Goal: Transaction & Acquisition: Purchase product/service

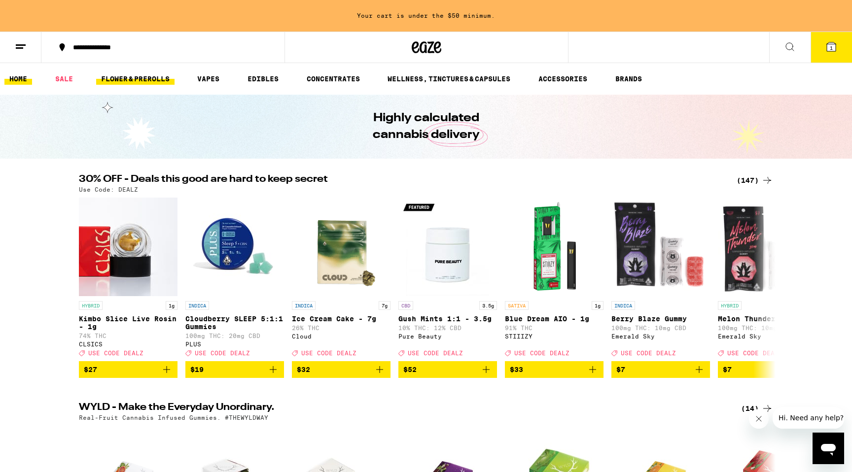
click at [136, 80] on link "FLOWER & PREROLLS" at bounding box center [135, 79] width 78 height 12
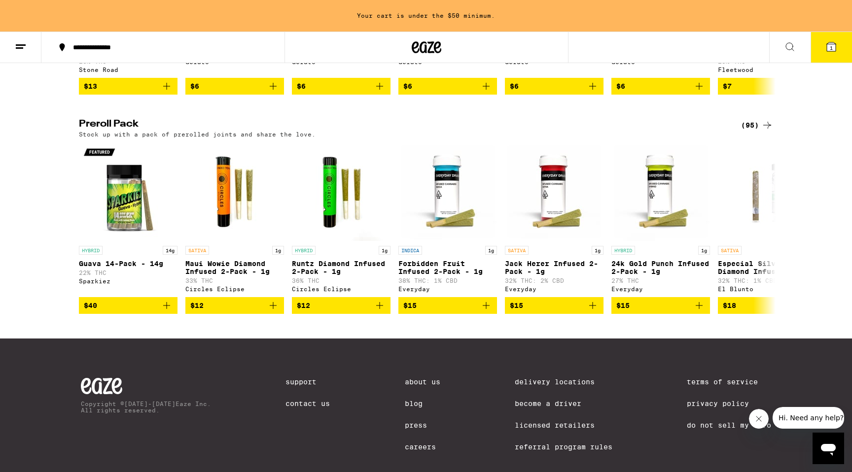
scroll to position [720, 0]
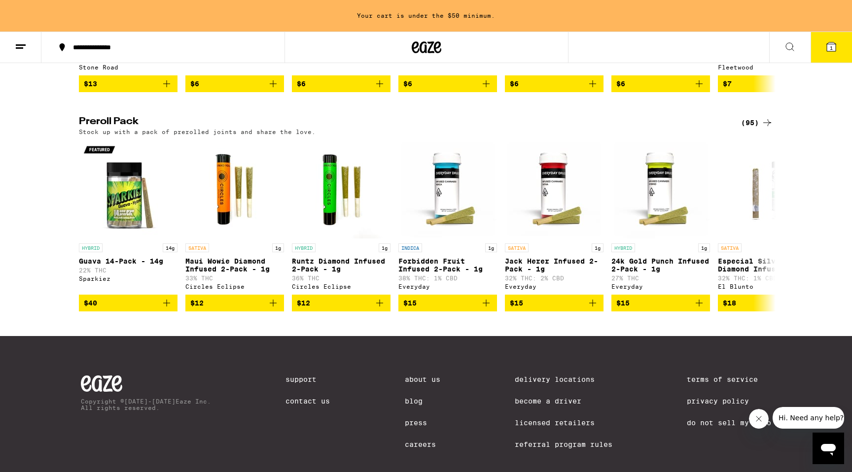
click at [751, 129] on div "(95)" at bounding box center [757, 123] width 32 height 12
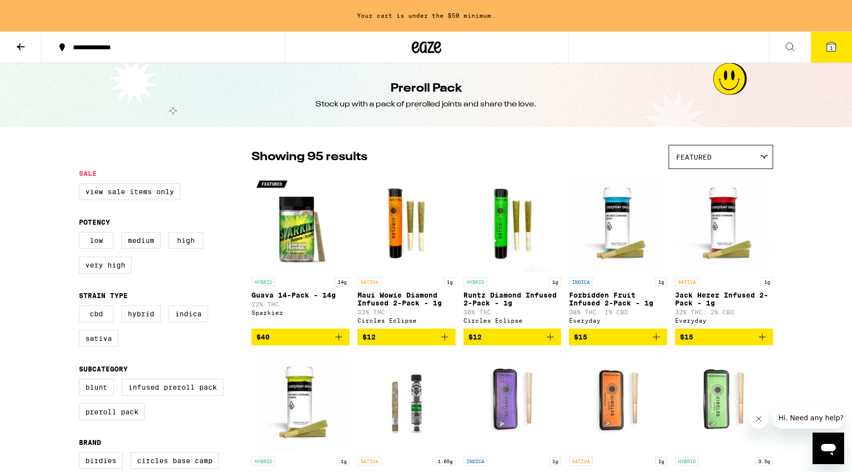
scroll to position [32, 0]
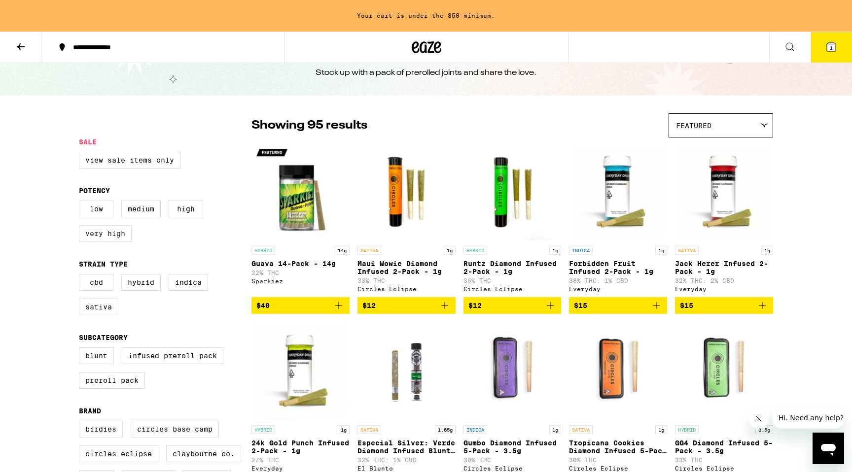
click at [99, 242] on label "Very High" at bounding box center [105, 233] width 53 height 17
click at [81, 203] on input "Very High" at bounding box center [81, 202] width 0 height 0
checkbox input "true"
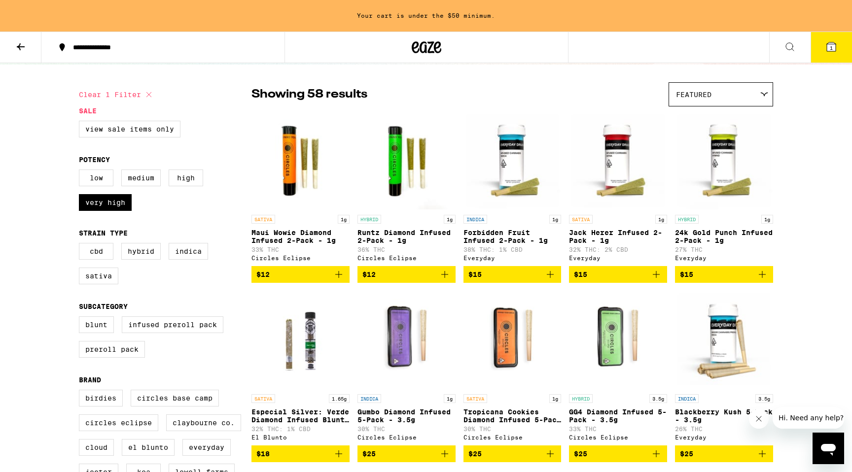
scroll to position [105, 0]
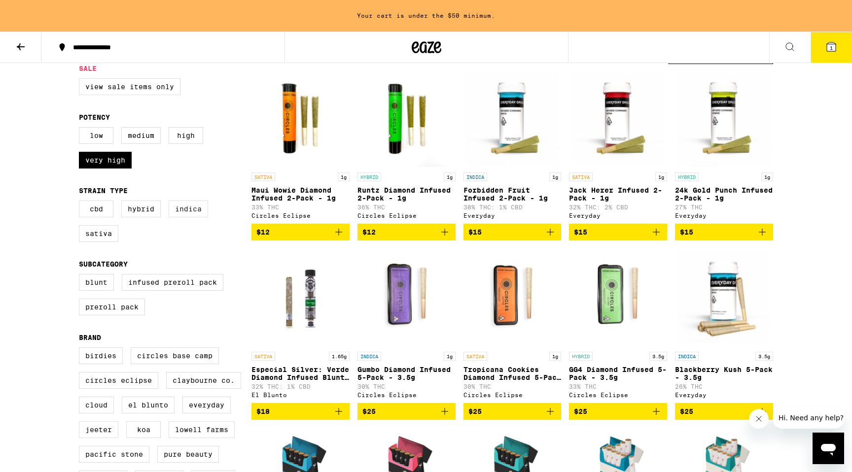
click at [193, 217] on label "Indica" at bounding box center [188, 209] width 39 height 17
click at [81, 203] on input "Indica" at bounding box center [81, 202] width 0 height 0
checkbox input "true"
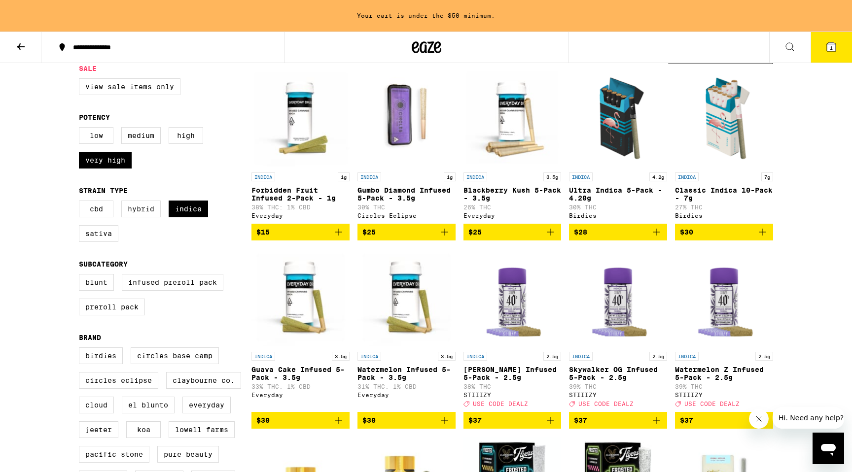
click at [146, 214] on label "Hybrid" at bounding box center [140, 209] width 39 height 17
click at [81, 203] on input "Hybrid" at bounding box center [81, 202] width 0 height 0
checkbox input "true"
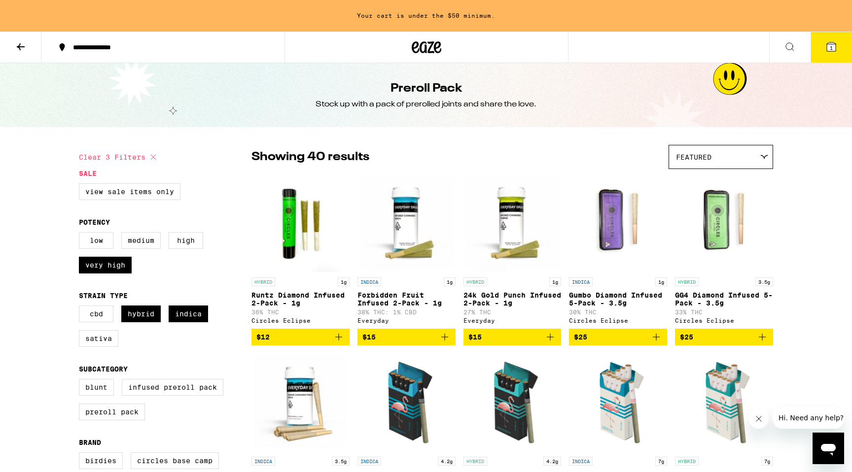
click at [765, 160] on div "Featured" at bounding box center [721, 156] width 104 height 23
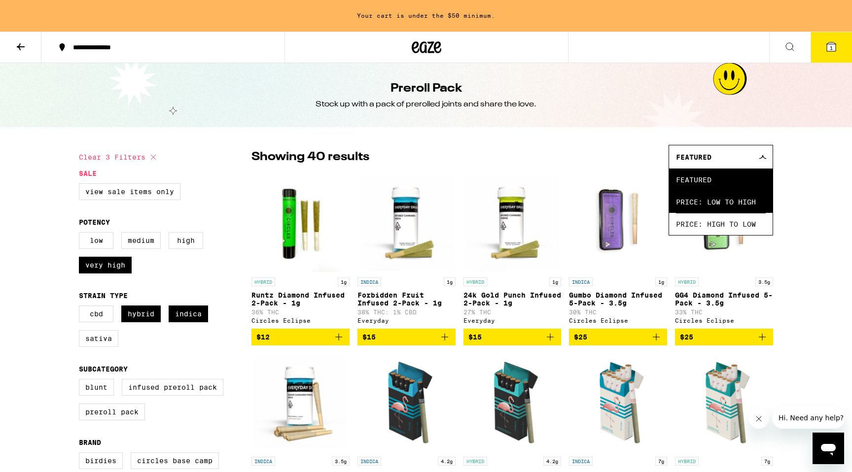
click at [749, 200] on span "Price: Low to High" at bounding box center [721, 202] width 90 height 22
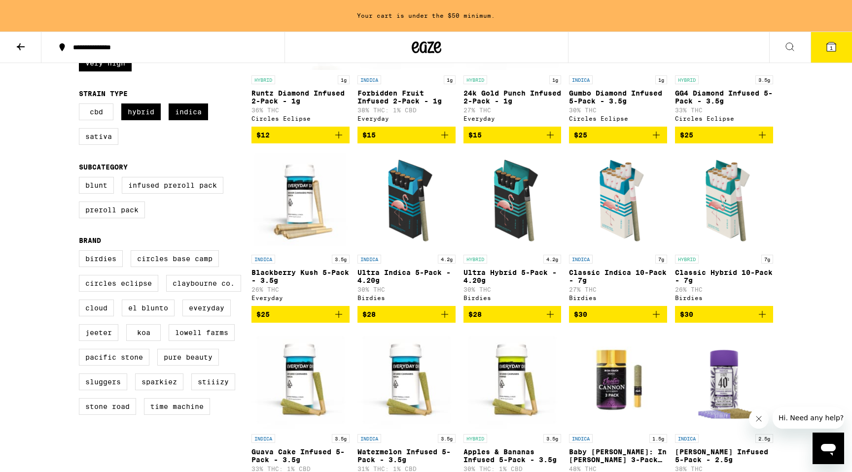
scroll to position [204, 0]
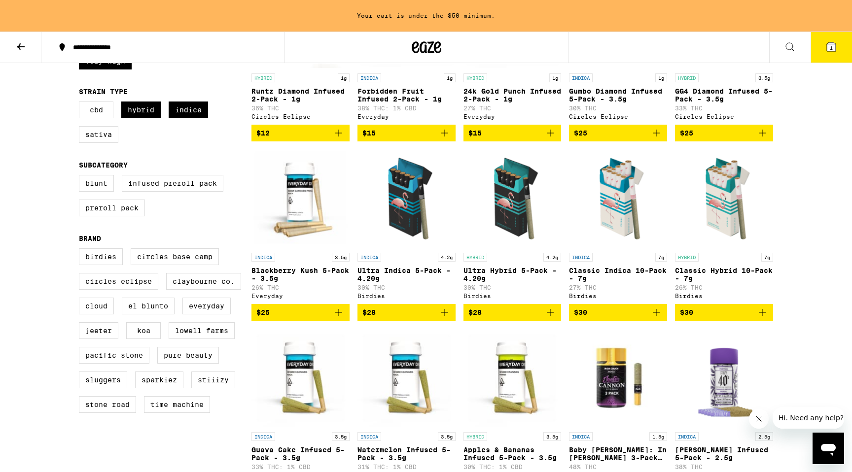
click at [656, 318] on icon "Add to bag" at bounding box center [656, 313] width 12 height 12
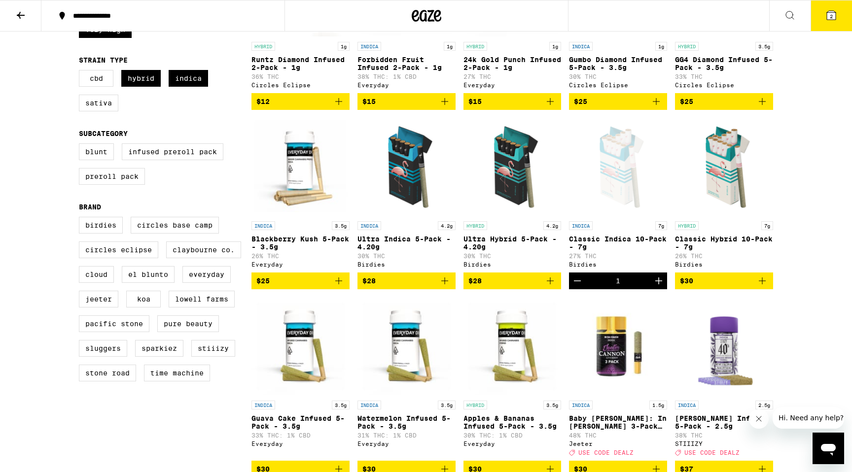
scroll to position [173, 0]
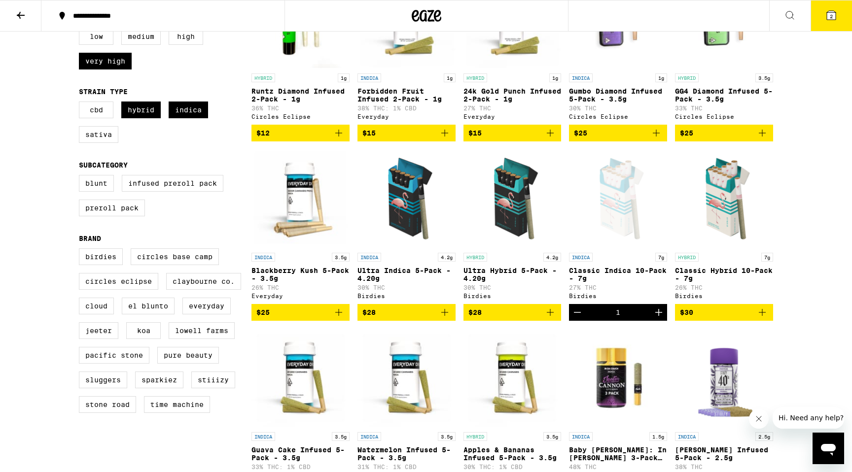
click at [761, 318] on icon "Add to bag" at bounding box center [762, 313] width 12 height 12
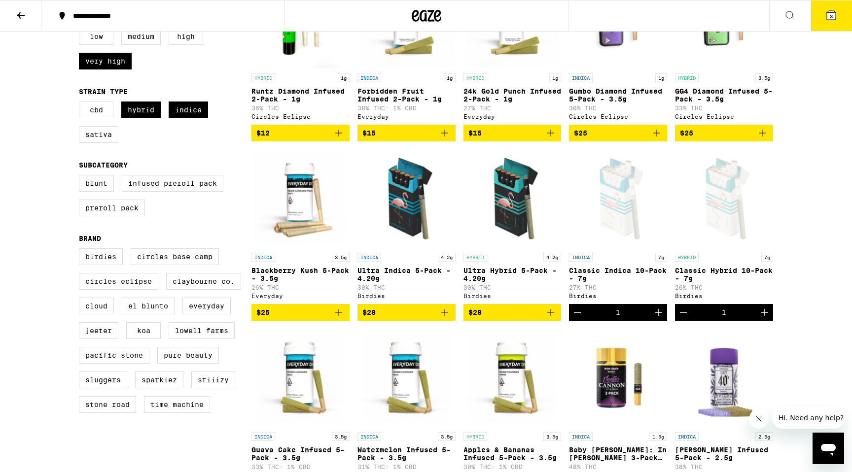
click at [660, 318] on icon "Increment" at bounding box center [659, 313] width 12 height 12
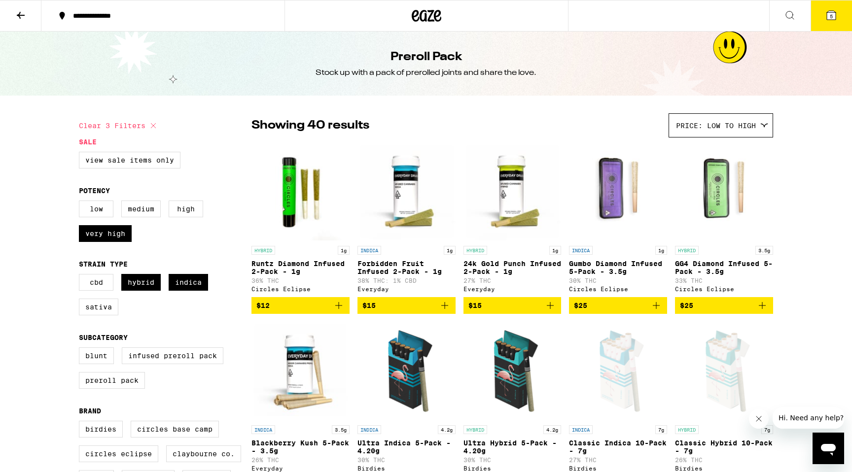
click at [835, 18] on icon at bounding box center [831, 15] width 9 height 9
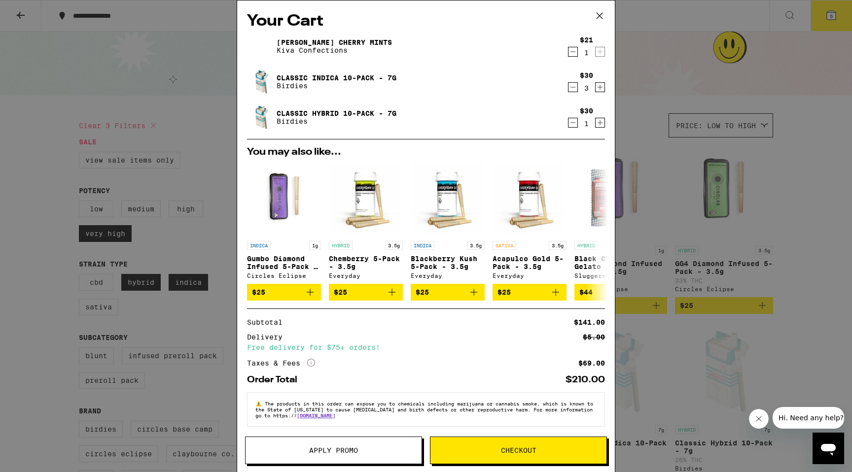
click at [572, 54] on icon "Decrement" at bounding box center [572, 52] width 9 height 12
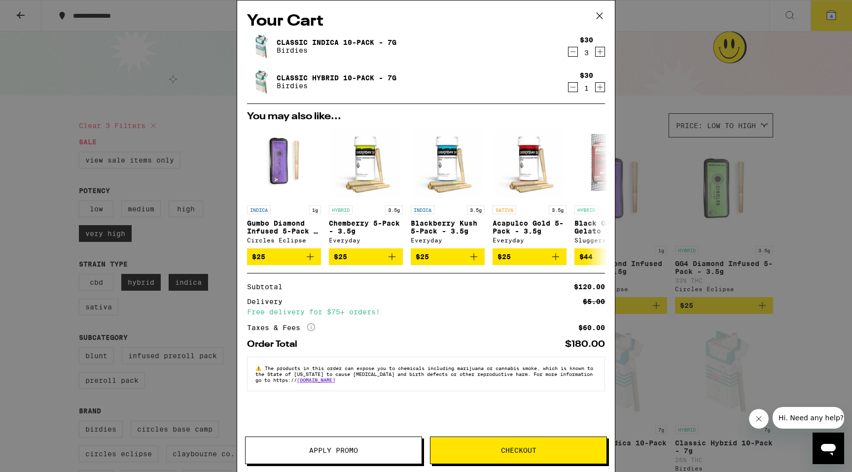
click at [601, 15] on icon at bounding box center [599, 15] width 15 height 15
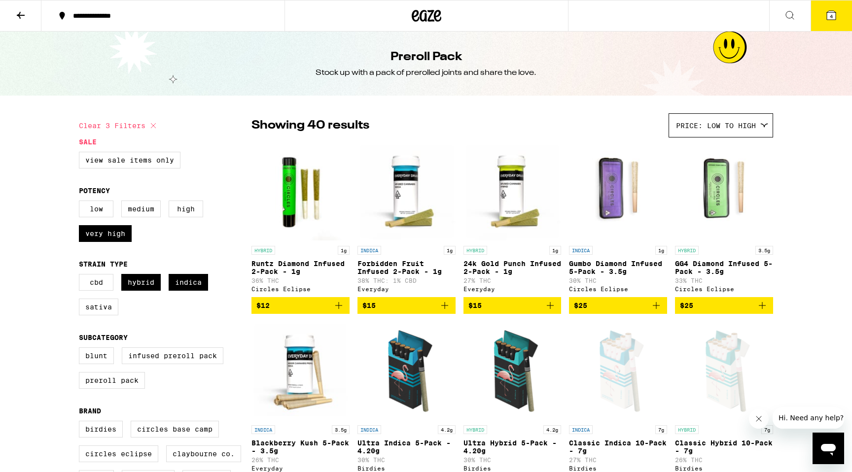
click at [27, 14] on button at bounding box center [20, 15] width 41 height 31
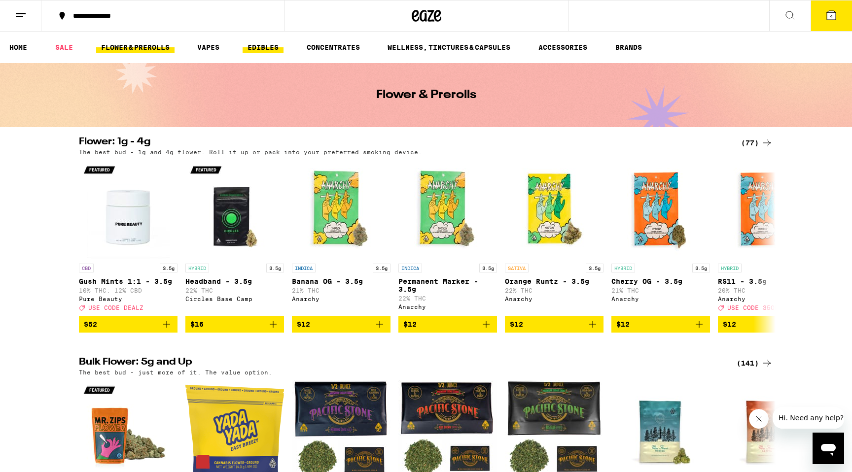
click at [273, 51] on link "EDIBLES" at bounding box center [263, 47] width 41 height 12
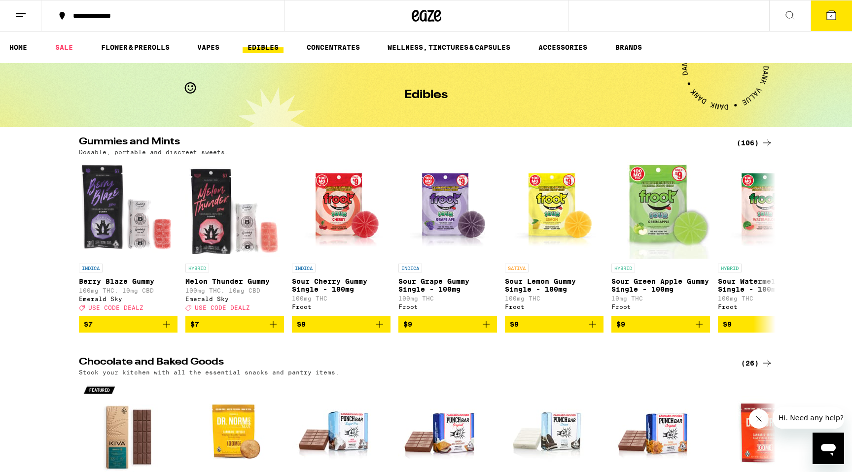
click at [753, 141] on div "(106)" at bounding box center [754, 143] width 36 height 12
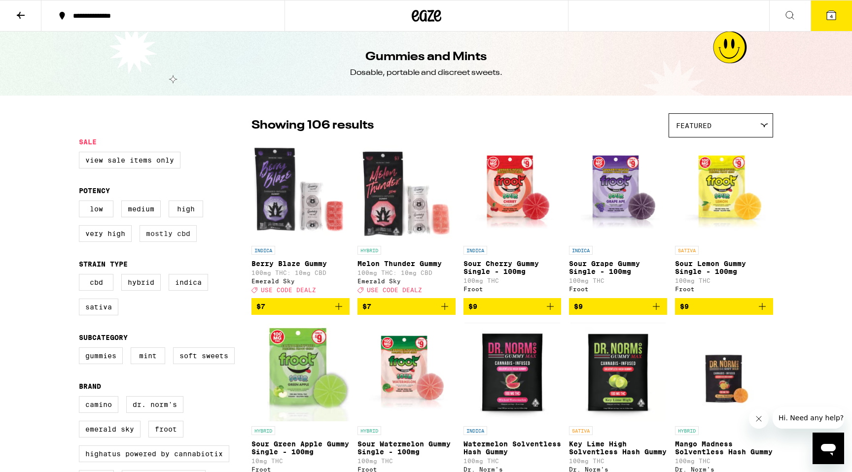
click at [173, 242] on label "Mostly CBD" at bounding box center [167, 233] width 57 height 17
click at [81, 203] on input "Mostly CBD" at bounding box center [81, 202] width 0 height 0
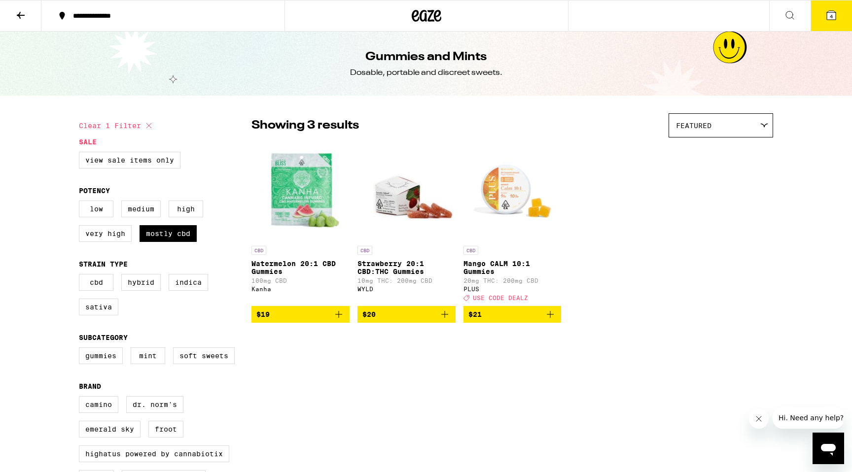
click at [520, 190] on img "Open page for Mango CALM 10:1 Gummies from PLUS" at bounding box center [512, 191] width 98 height 99
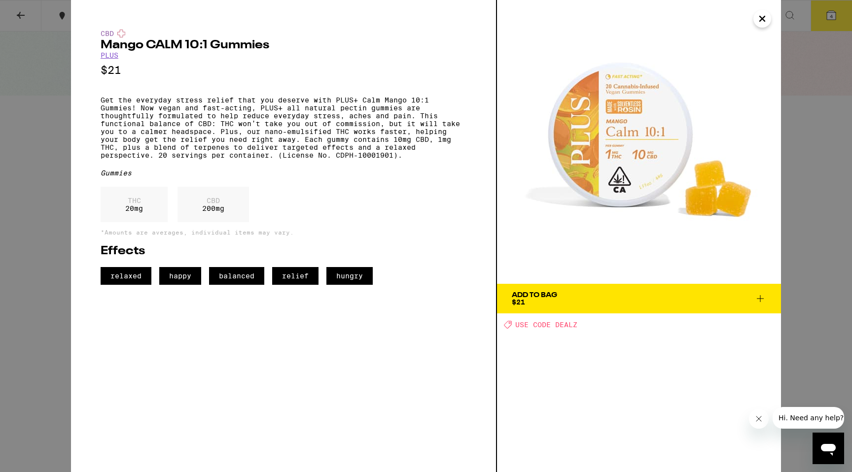
click at [764, 20] on icon "Close" at bounding box center [762, 18] width 12 height 15
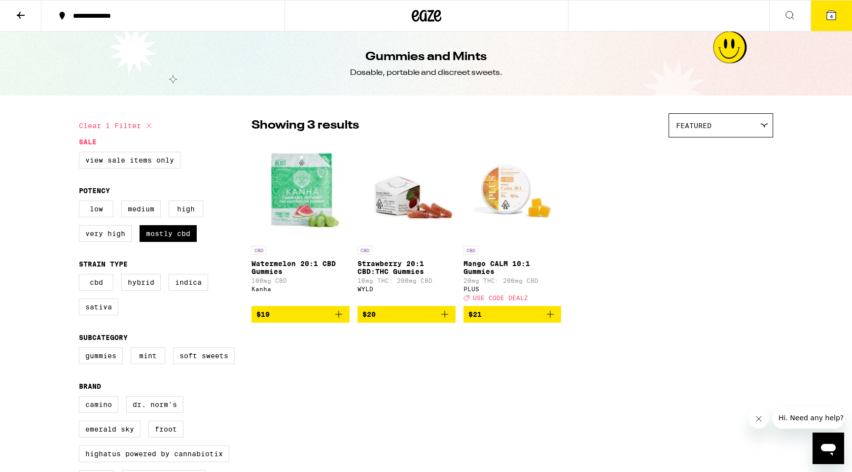
click at [411, 197] on img "Open page for Strawberry 20:1 CBD:THC Gummies from WYLD" at bounding box center [406, 191] width 98 height 99
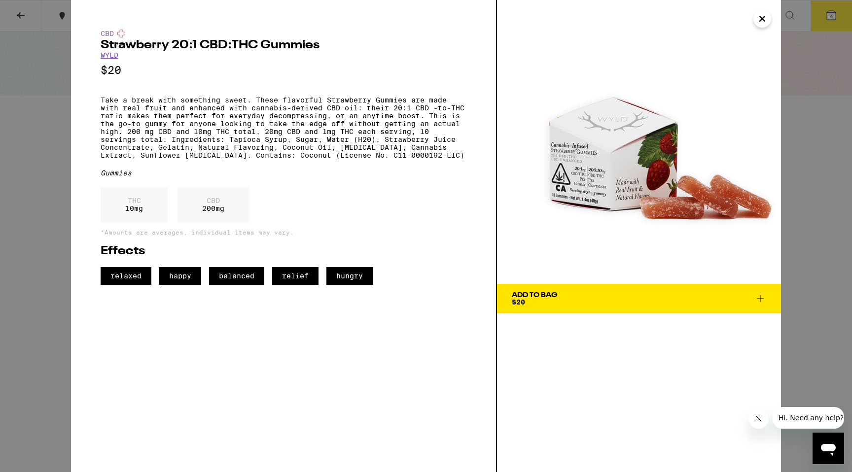
click at [762, 20] on icon "Close" at bounding box center [762, 18] width 12 height 15
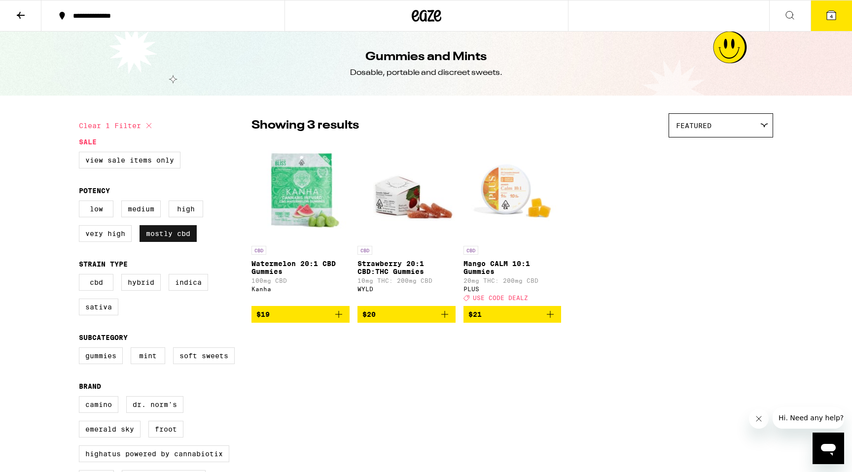
click at [174, 242] on label "Mostly CBD" at bounding box center [167, 233] width 57 height 17
click at [81, 203] on input "Mostly CBD" at bounding box center [81, 202] width 0 height 0
checkbox input "false"
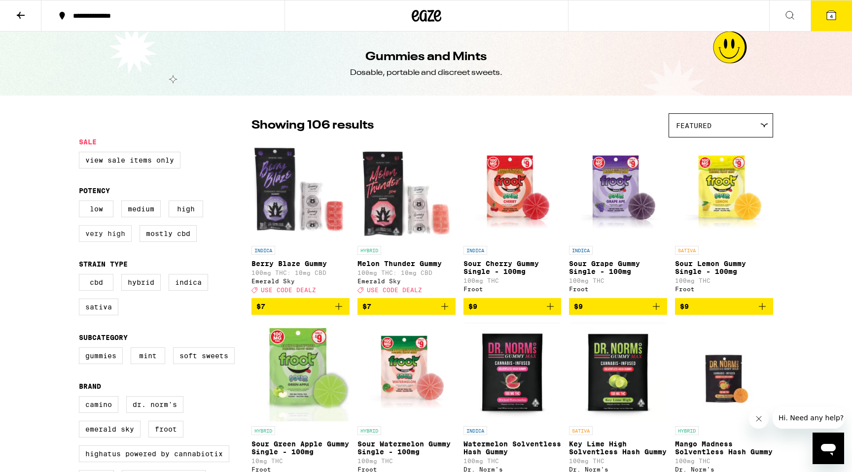
click at [105, 242] on label "Very High" at bounding box center [105, 233] width 53 height 17
click at [81, 203] on input "Very High" at bounding box center [81, 202] width 0 height 0
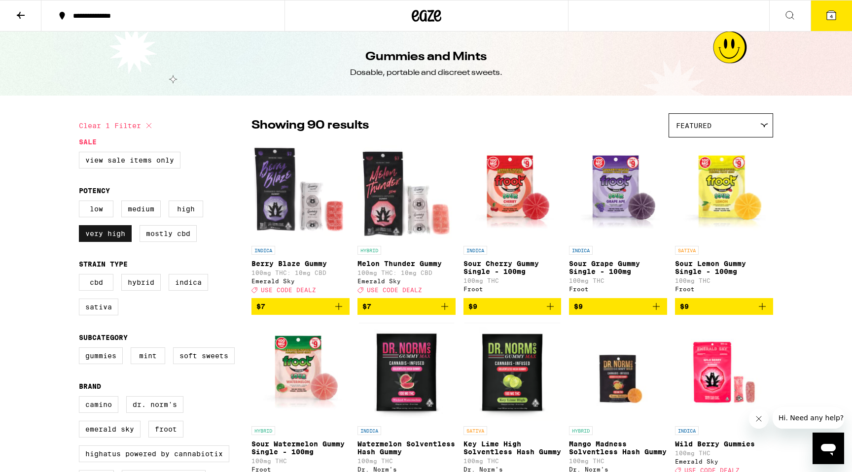
click at [105, 242] on label "Very High" at bounding box center [105, 233] width 53 height 17
click at [81, 203] on input "Very High" at bounding box center [81, 202] width 0 height 0
checkbox input "false"
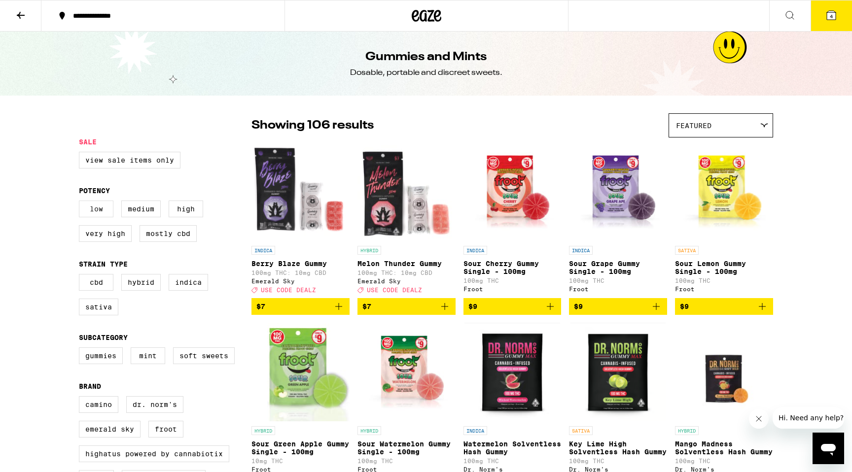
click at [101, 214] on label "Low" at bounding box center [96, 209] width 35 height 17
click at [81, 203] on input "Low" at bounding box center [81, 202] width 0 height 0
checkbox input "true"
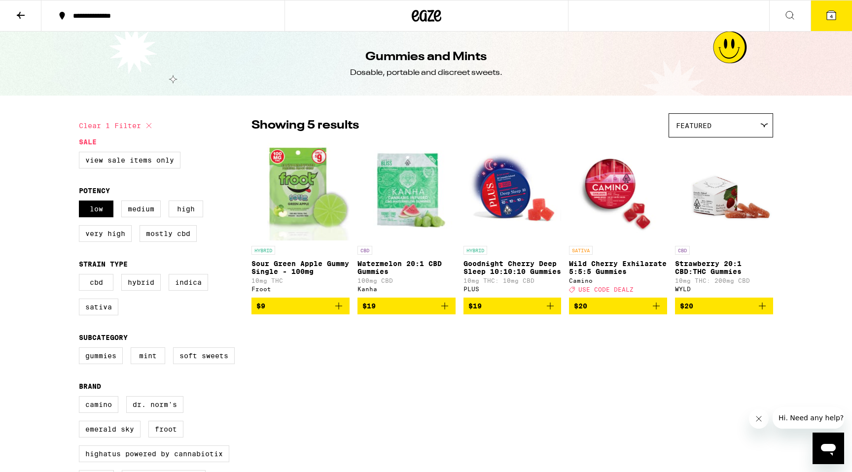
click at [516, 196] on img "Open page for Goodnight Cherry Deep Sleep 10:10:10 Gummies from PLUS" at bounding box center [512, 191] width 98 height 99
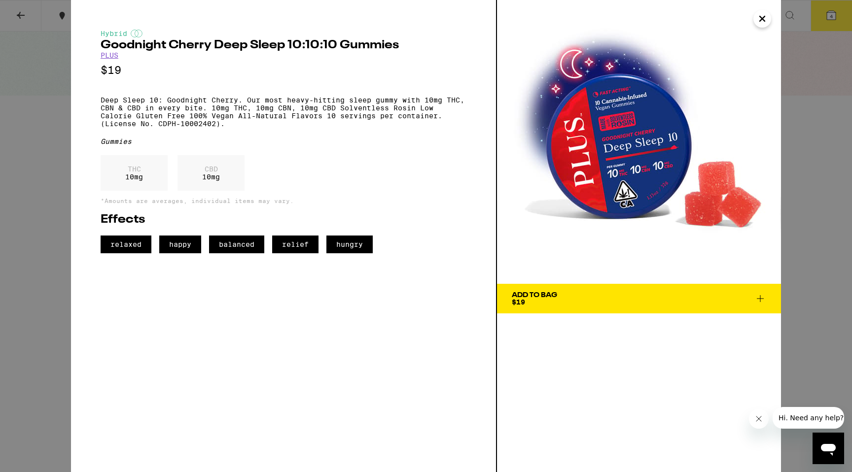
click at [762, 19] on icon "Close" at bounding box center [762, 18] width 5 height 5
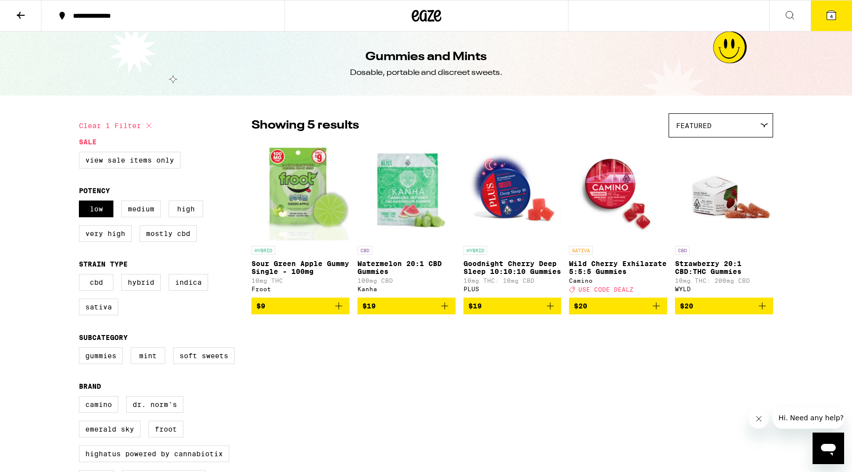
click at [464, 183] on img "Open page for Goodnight Cherry Deep Sleep 10:10:10 Gummies from PLUS" at bounding box center [512, 191] width 98 height 99
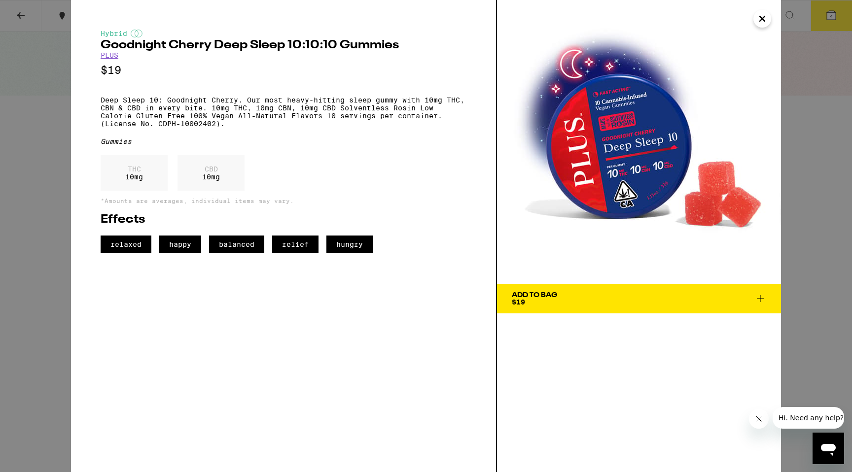
click at [765, 25] on icon "Close" at bounding box center [762, 18] width 12 height 15
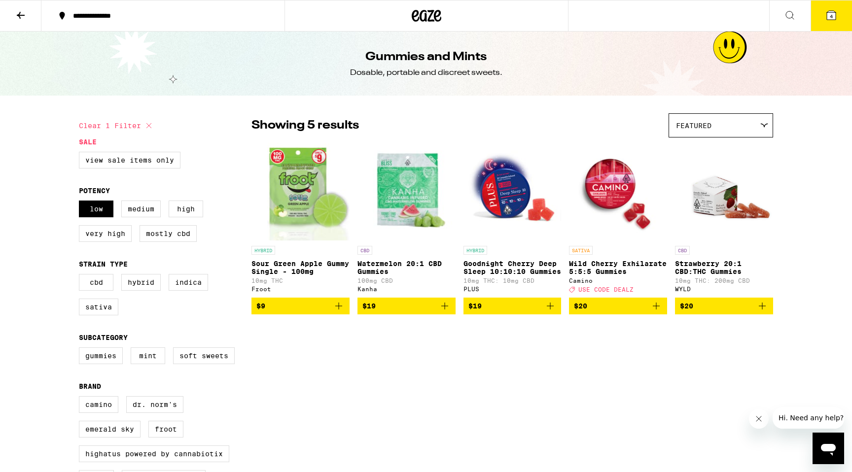
click at [835, 18] on icon at bounding box center [831, 15] width 9 height 9
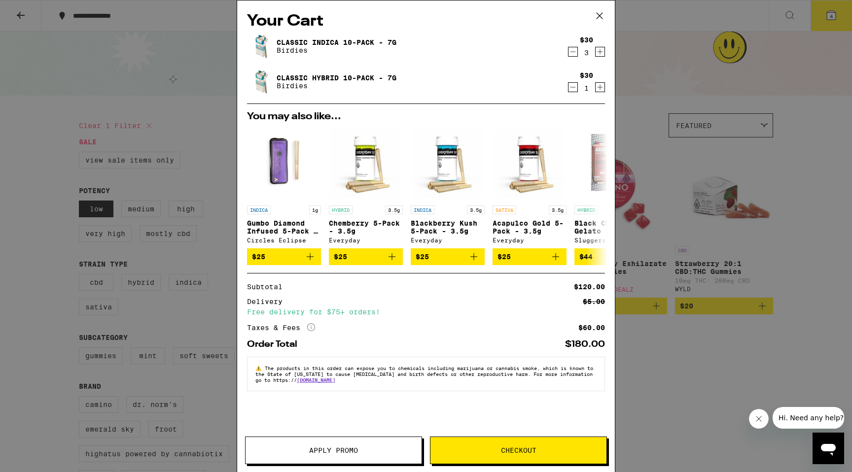
click at [504, 443] on button "Checkout" at bounding box center [518, 451] width 177 height 28
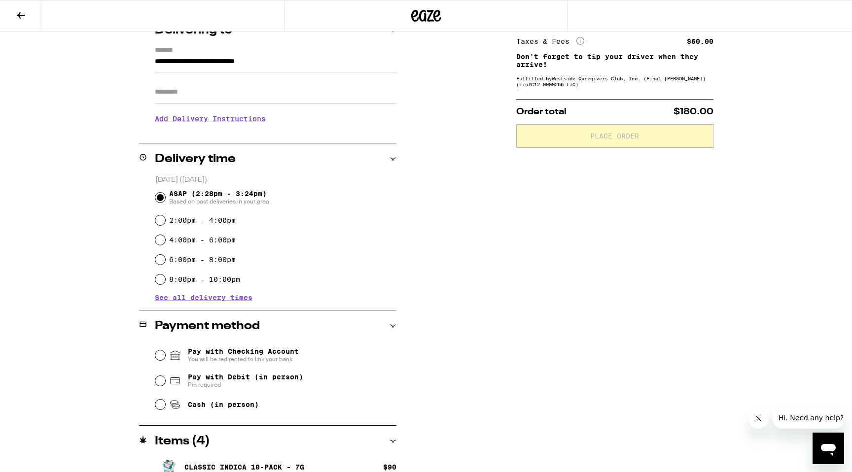
scroll to position [189, 0]
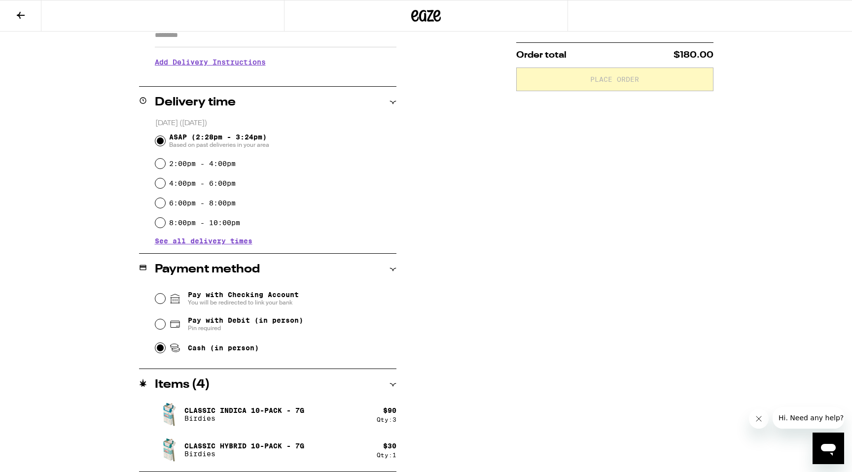
click at [162, 350] on input "Cash (in person)" at bounding box center [160, 348] width 10 height 10
radio input "true"
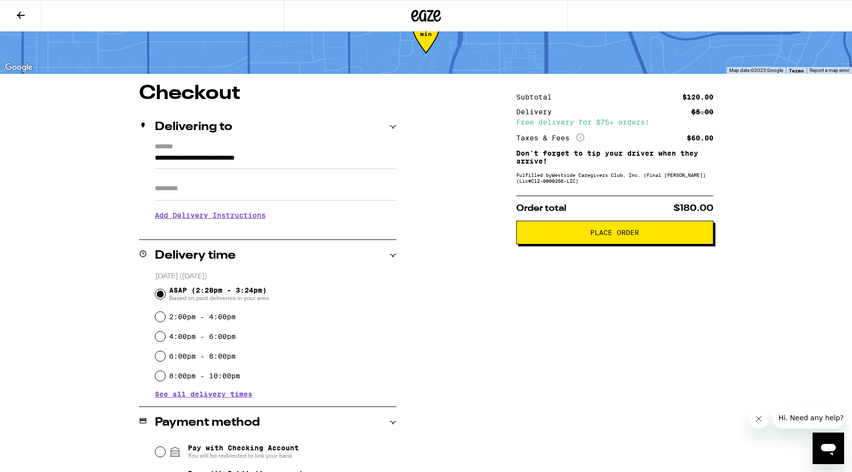
scroll to position [0, 0]
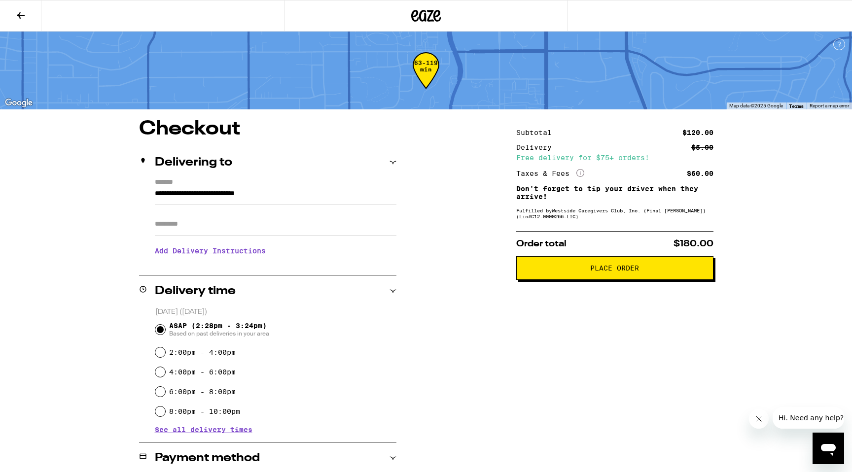
click at [618, 276] on button "Place Order" at bounding box center [614, 268] width 197 height 24
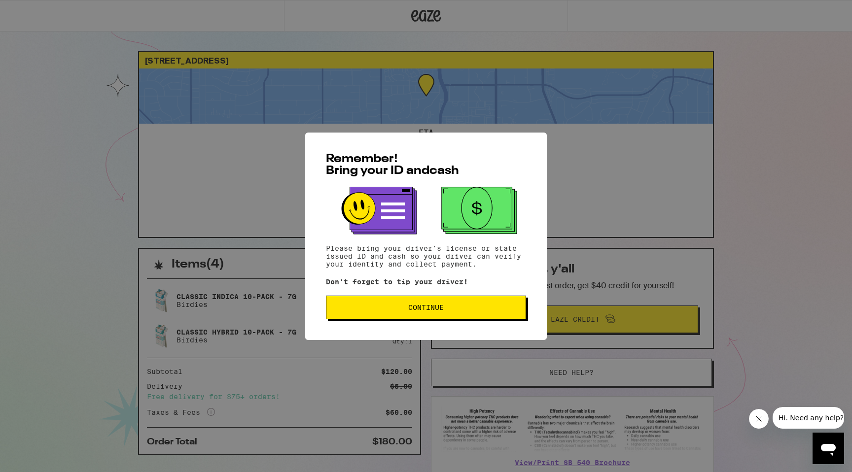
click at [413, 314] on button "Continue" at bounding box center [426, 308] width 200 height 24
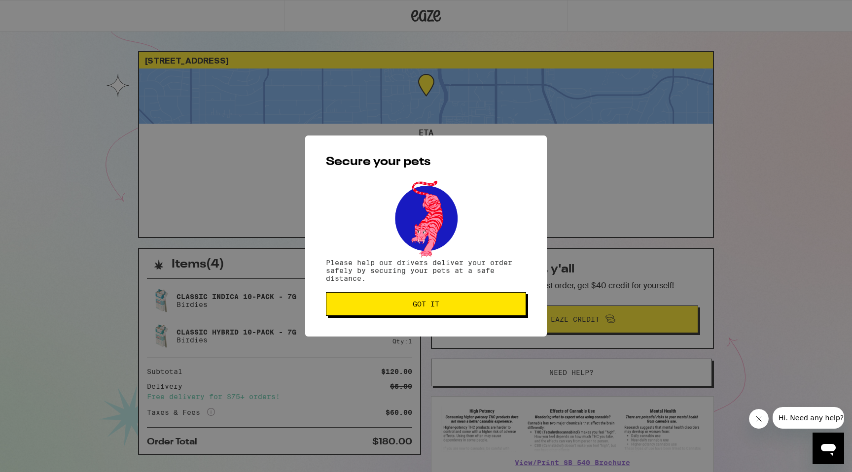
click at [400, 302] on span "Got it" at bounding box center [425, 304] width 183 height 7
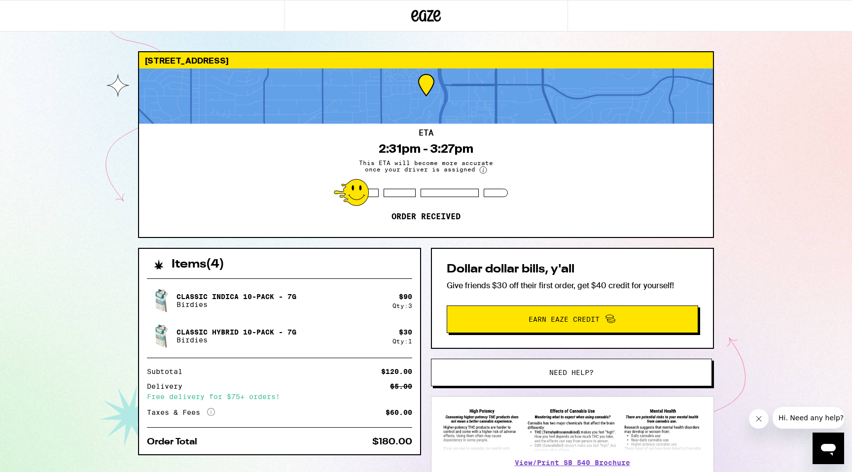
click at [785, 116] on div "[STREET_ADDRESS] ETA 2:31pm - 3:27pm This ETA will become more accurate once yo…" at bounding box center [426, 268] width 852 height 537
